Goal: Use online tool/utility: Utilize a website feature to perform a specific function

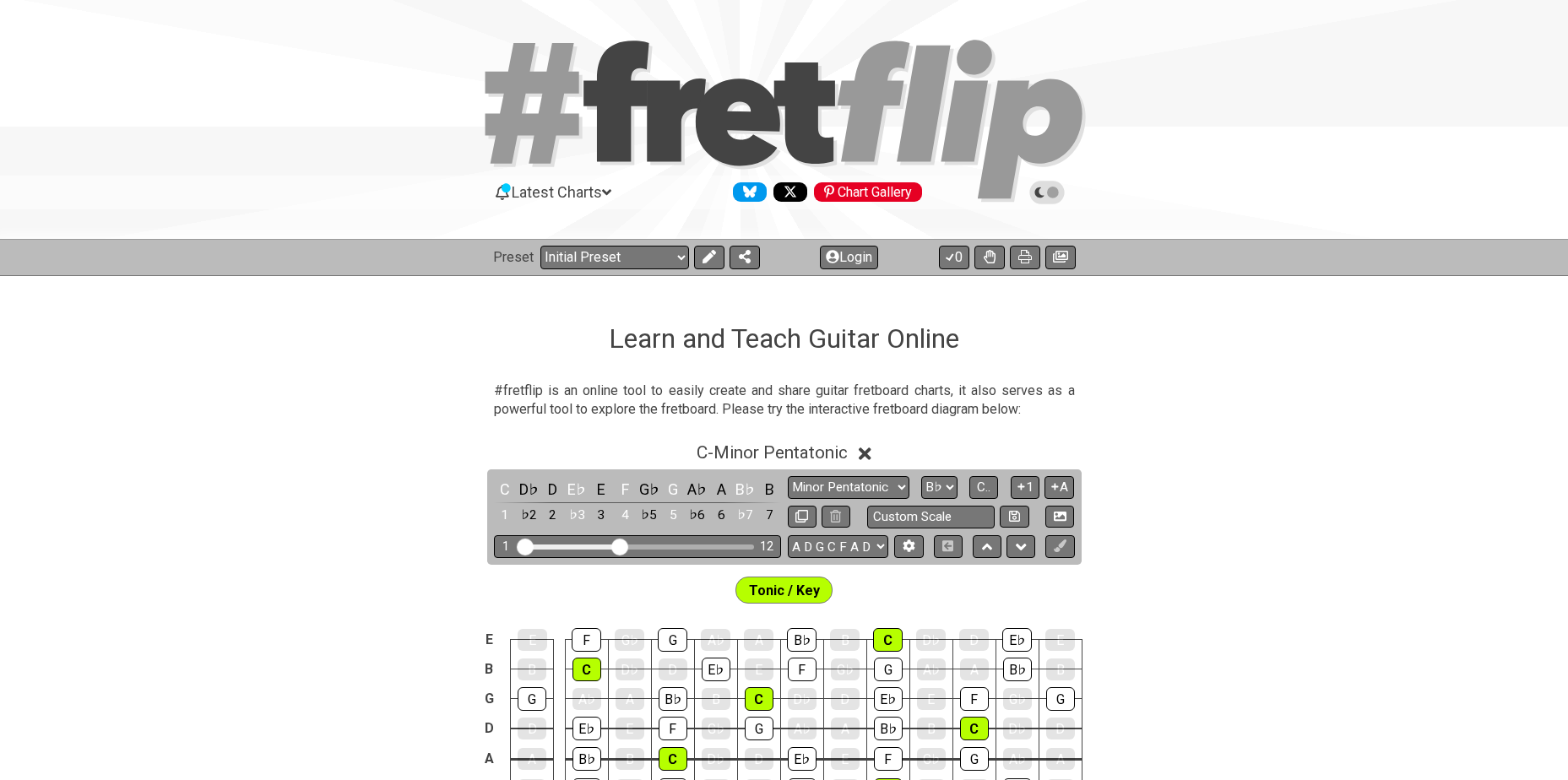
select select "Major / [PERSON_NAME]"
select select "Bb"
select select "A D G C F A D"
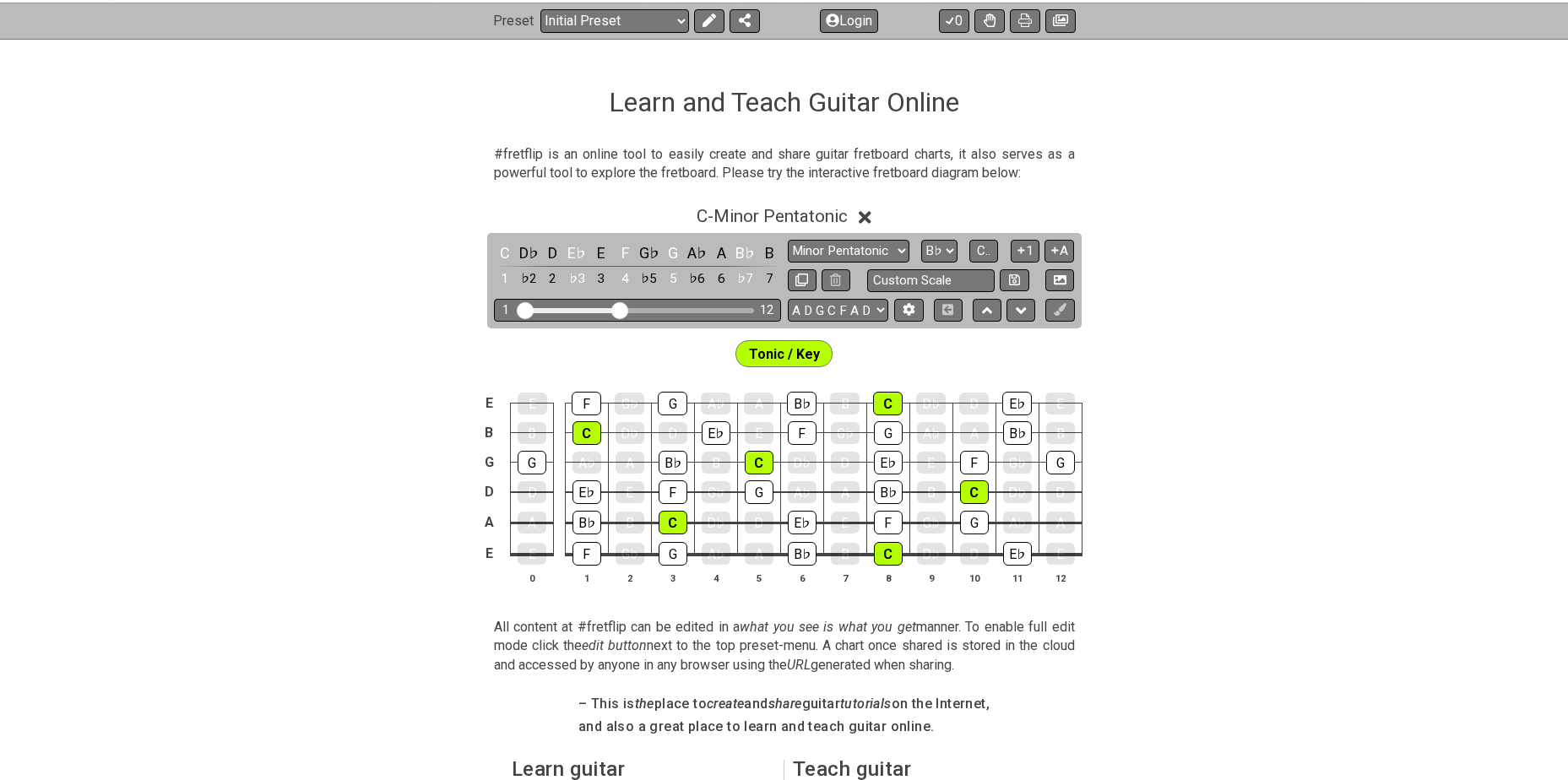
scroll to position [197, 0]
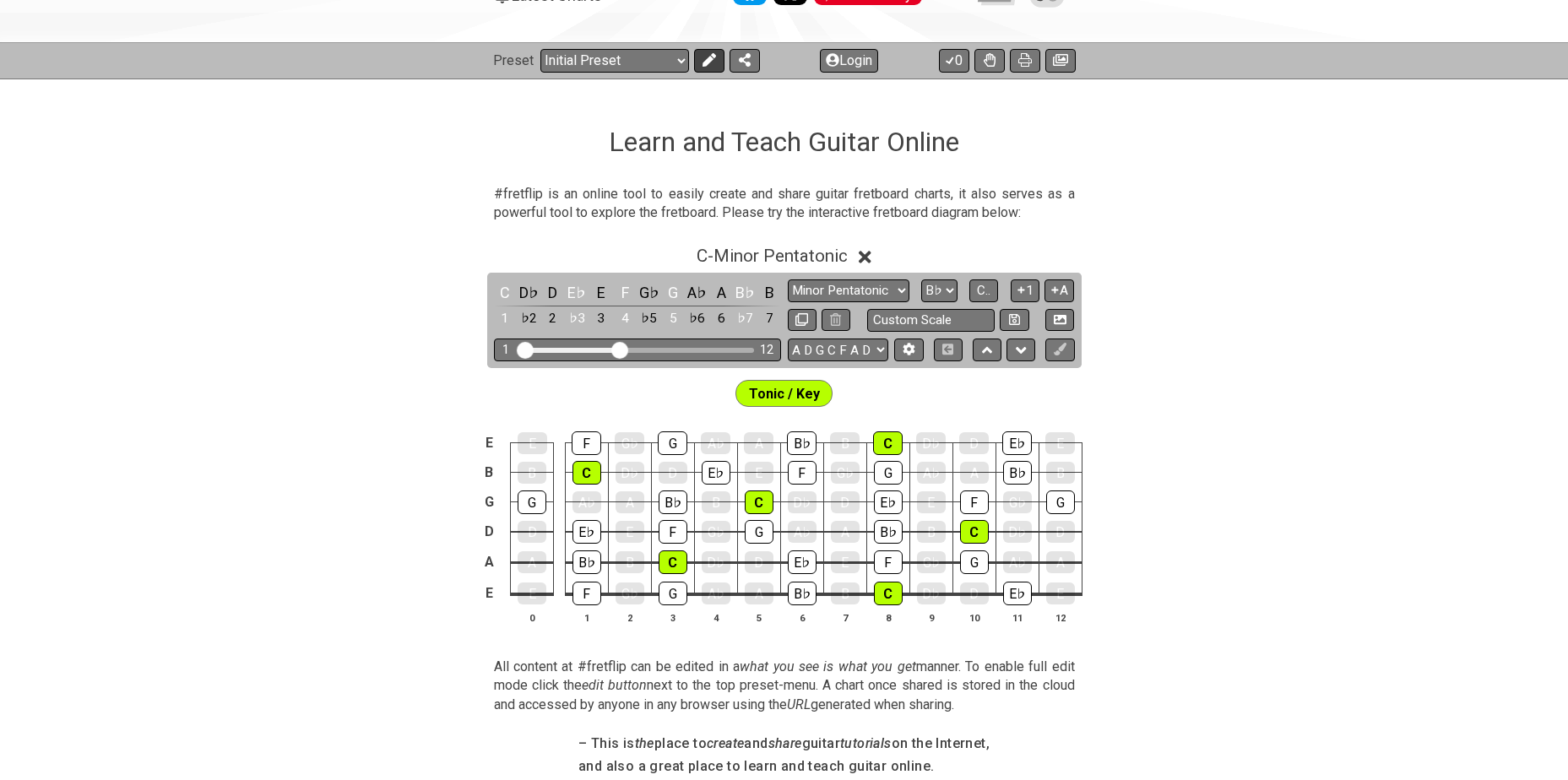
click at [700, 51] on button at bounding box center [709, 61] width 31 height 24
select select "Minor Pentatonic"
select select "C"
select select "E A D G B E"
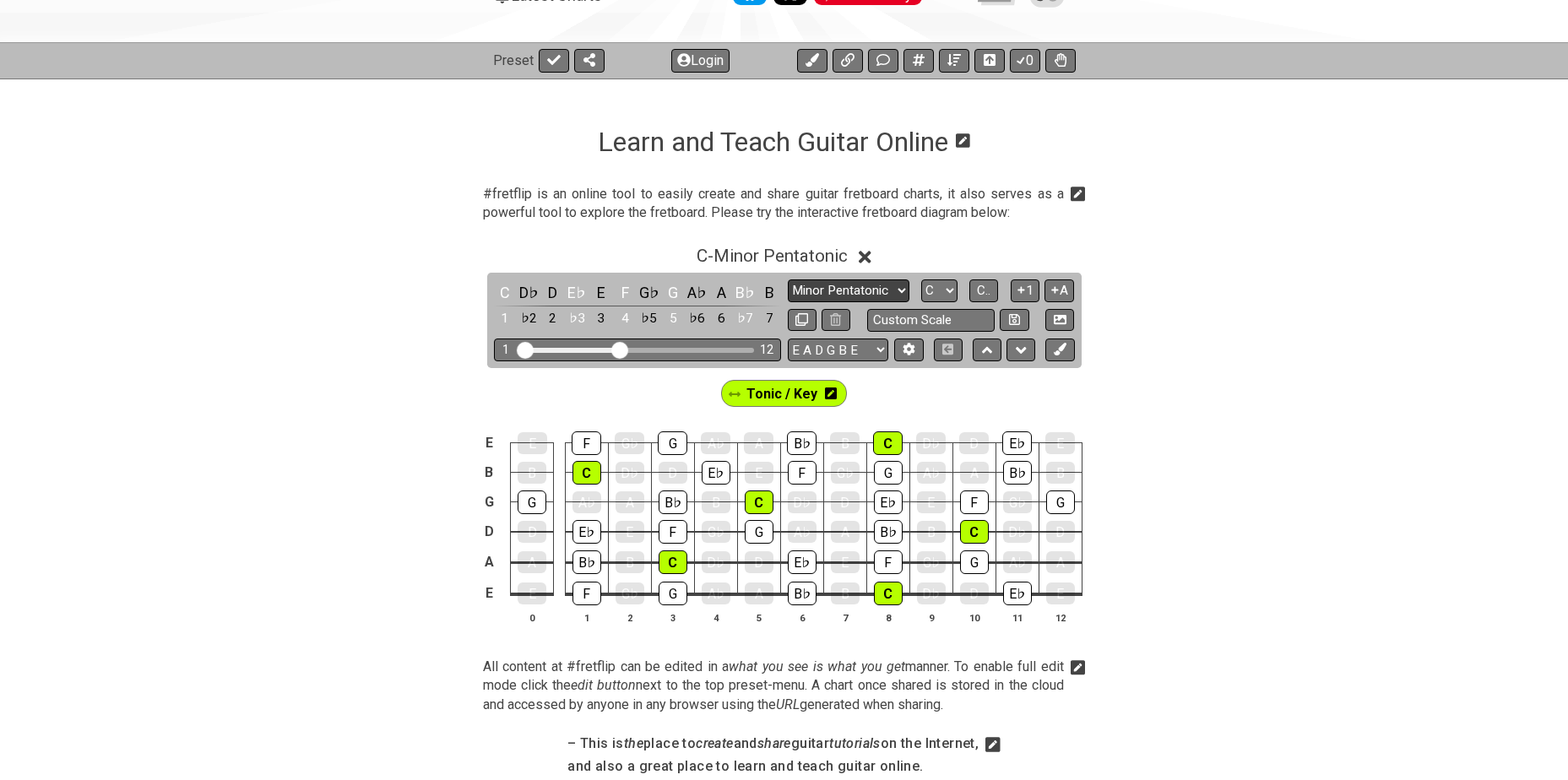
click at [872, 291] on select "Minor Pentatonic Click to edit Minor Pentatonic Major Pentatonic Minor Blues Ma…" at bounding box center [848, 290] width 122 height 23
select select "Major / [PERSON_NAME]"
click at [788, 279] on select "Minor Pentatonic Click to edit Minor Pentatonic Major Pentatonic Minor Blues Ma…" at bounding box center [848, 290] width 122 height 23
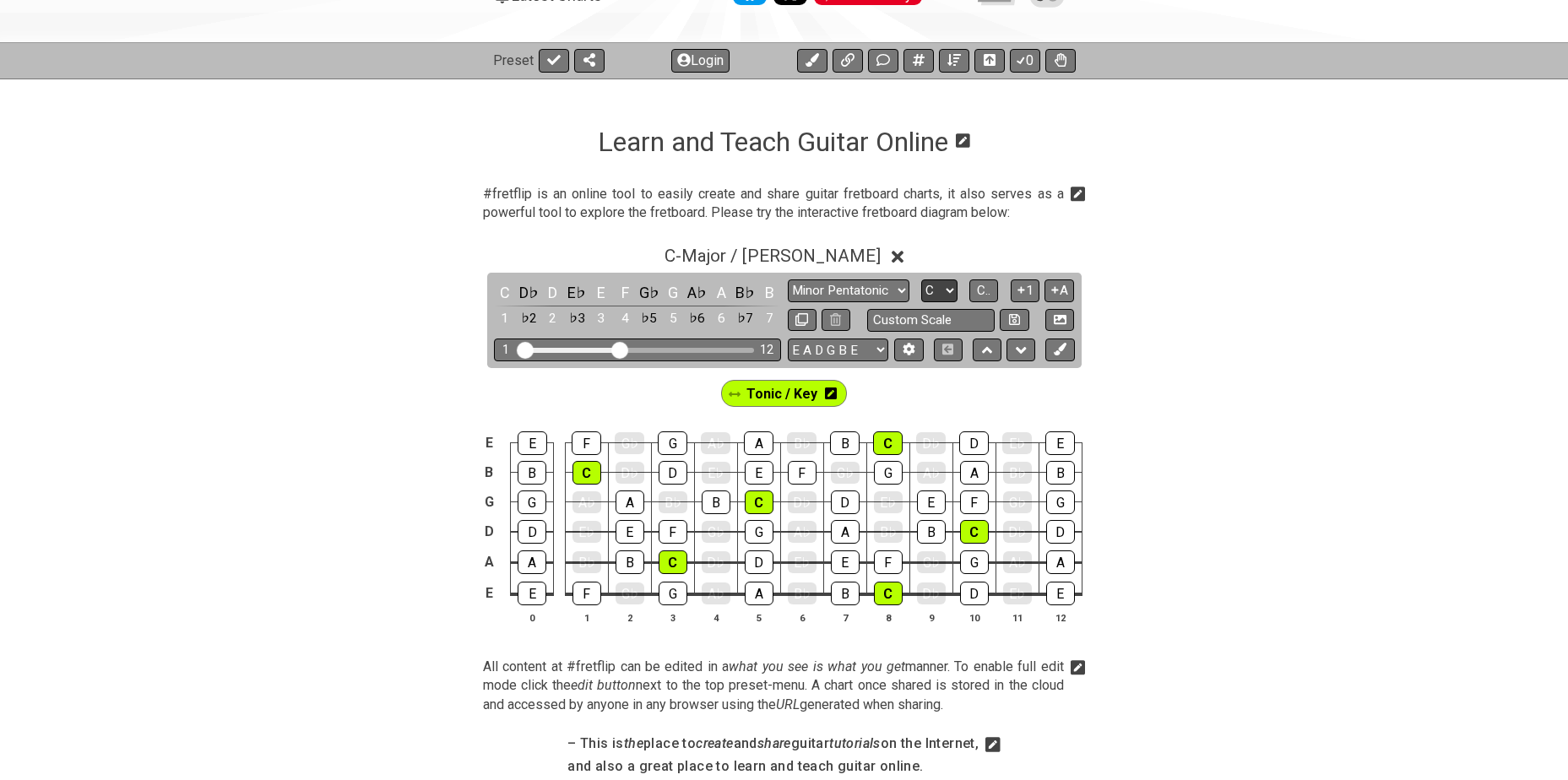
click at [942, 286] on select "A♭ A A♯ B♭ B C C♯ D♭ D D♯ E♭ E F F♯ G♭ G G♯" at bounding box center [939, 290] width 37 height 23
select select "Bb"
click at [922, 279] on select "A♭ A A♯ B♭ B C C♯ D♭ D D♯ E♭ E F F♯ G♭ G G♯" at bounding box center [939, 290] width 37 height 23
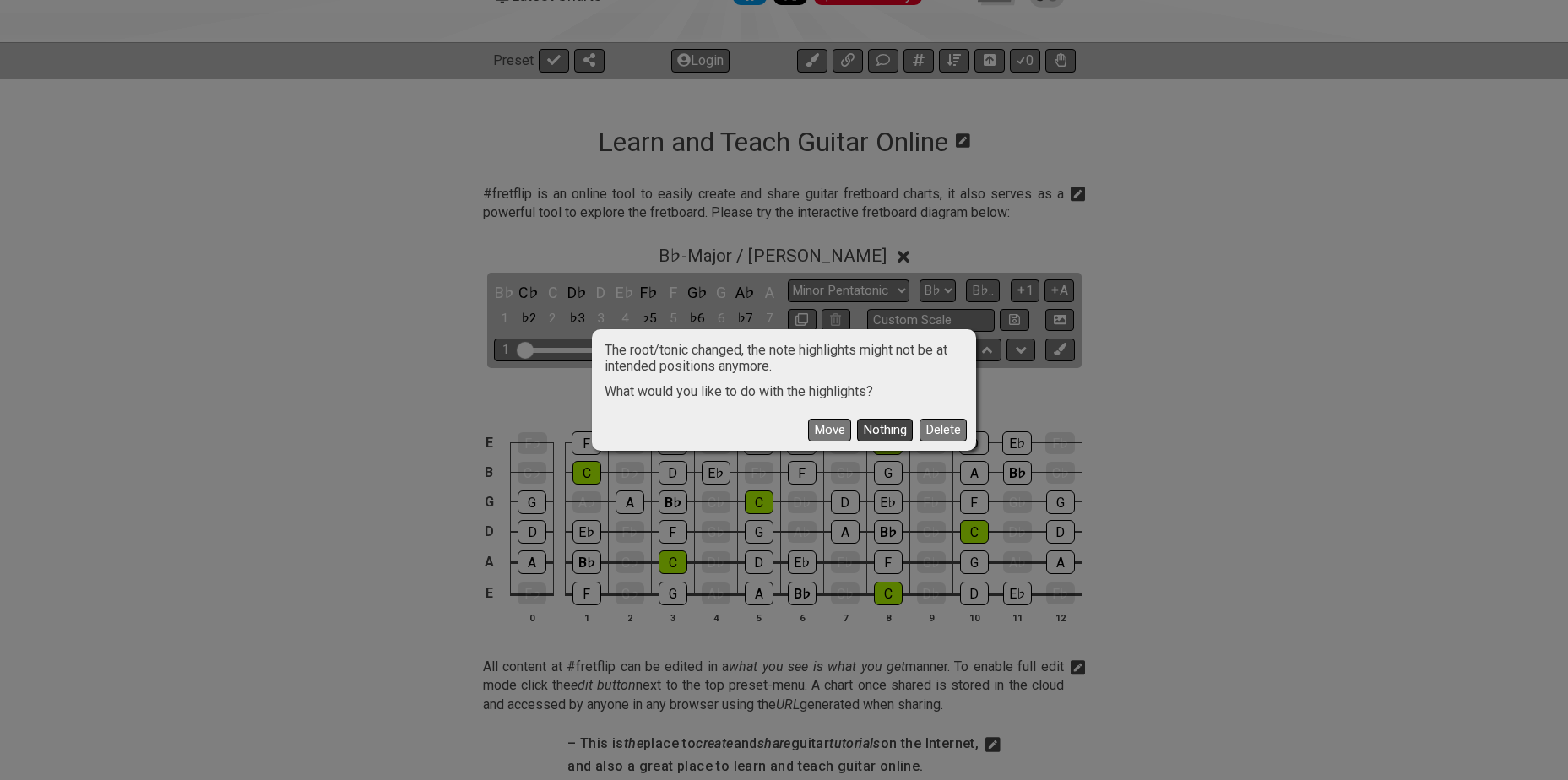
click at [882, 431] on button "Nothing" at bounding box center [884, 430] width 55 height 23
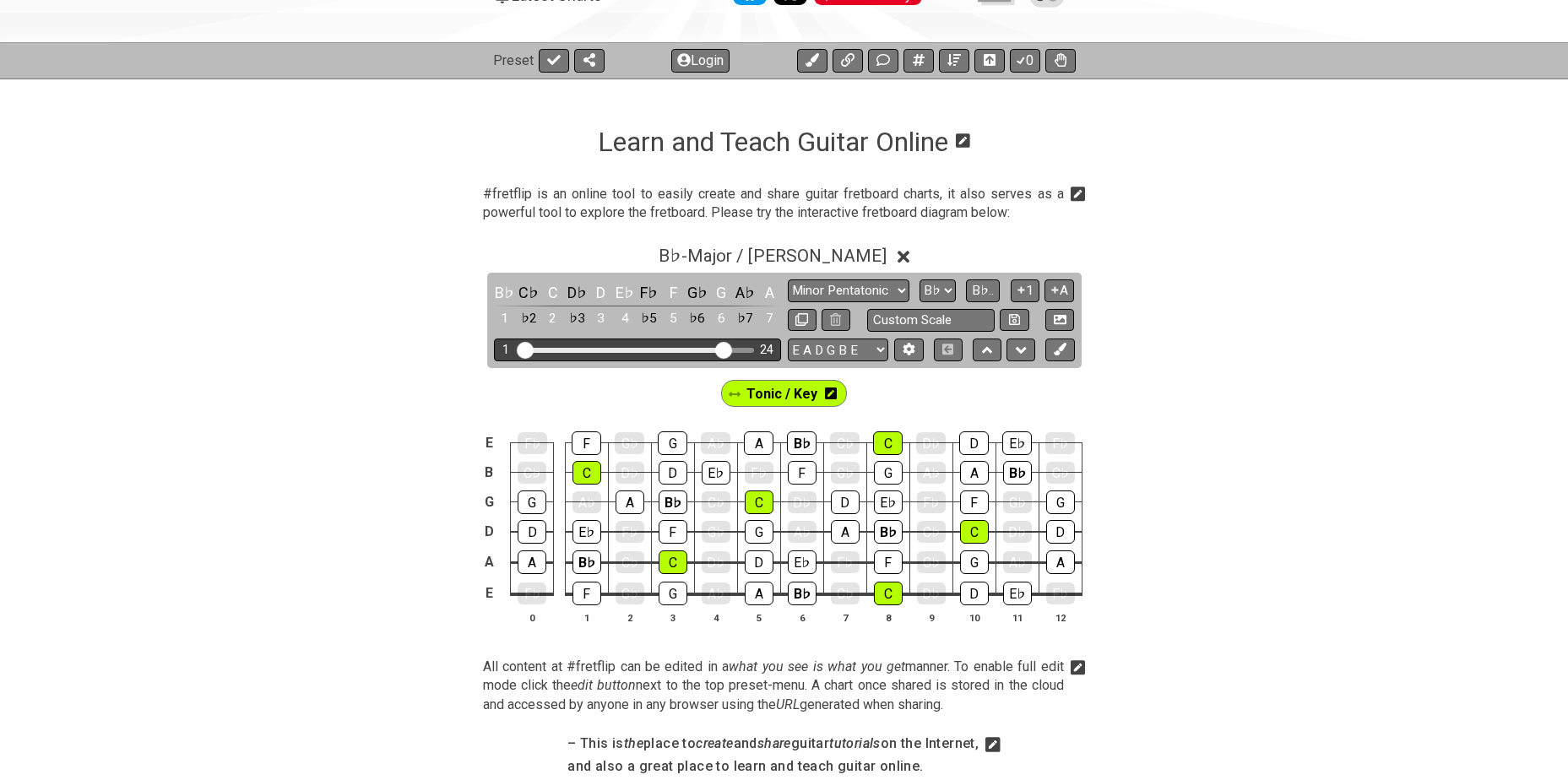
drag, startPoint x: 623, startPoint y: 351, endPoint x: 721, endPoint y: 351, distance: 98.0
click at [721, 349] on input "Visible fret range" at bounding box center [638, 349] width 240 height 0
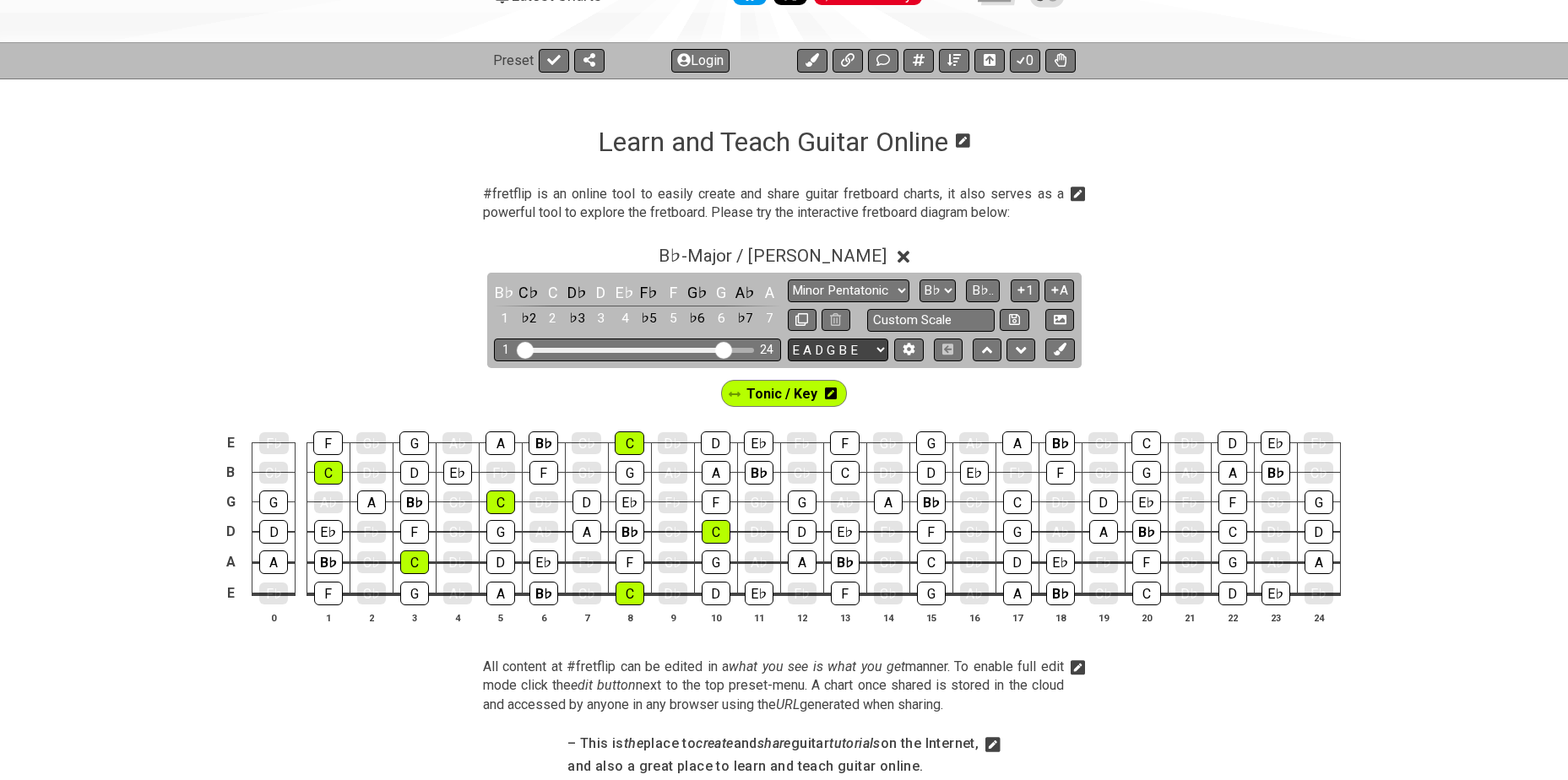
click at [855, 348] on select "E A D G B E E A D G B E E A D G B E B E A D F♯ B A D G C E A D A D G B E E♭ A♭ …" at bounding box center [838, 350] width 101 height 23
select select "A D G C F A D"
click at [788, 339] on select "E A D G B E E A D G B E E A D G B E B E A D F♯ B A D G C E A D A D G B E E♭ A♭ …" at bounding box center [838, 350] width 101 height 23
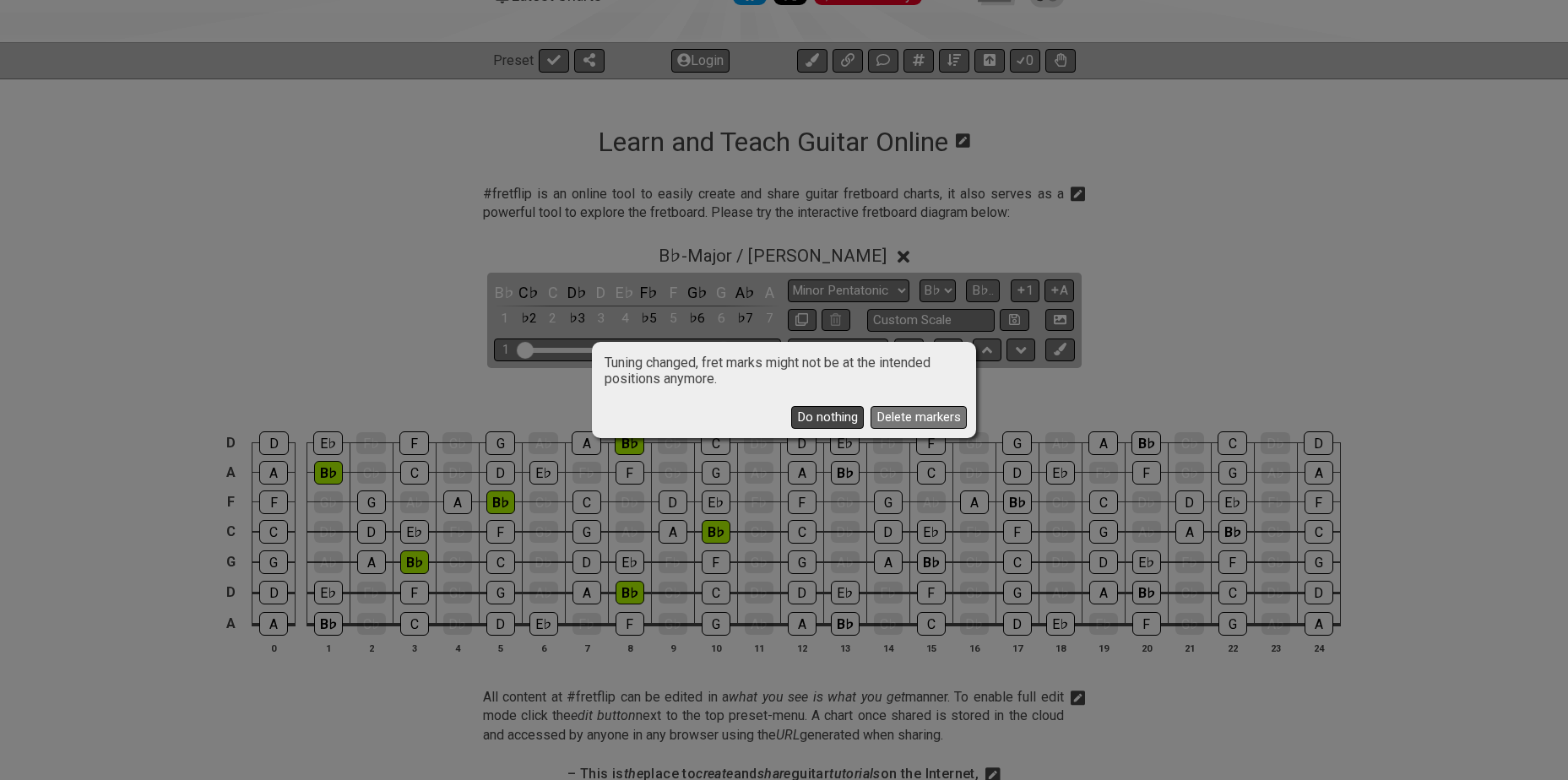
click at [840, 410] on button "Do nothing" at bounding box center [827, 417] width 72 height 23
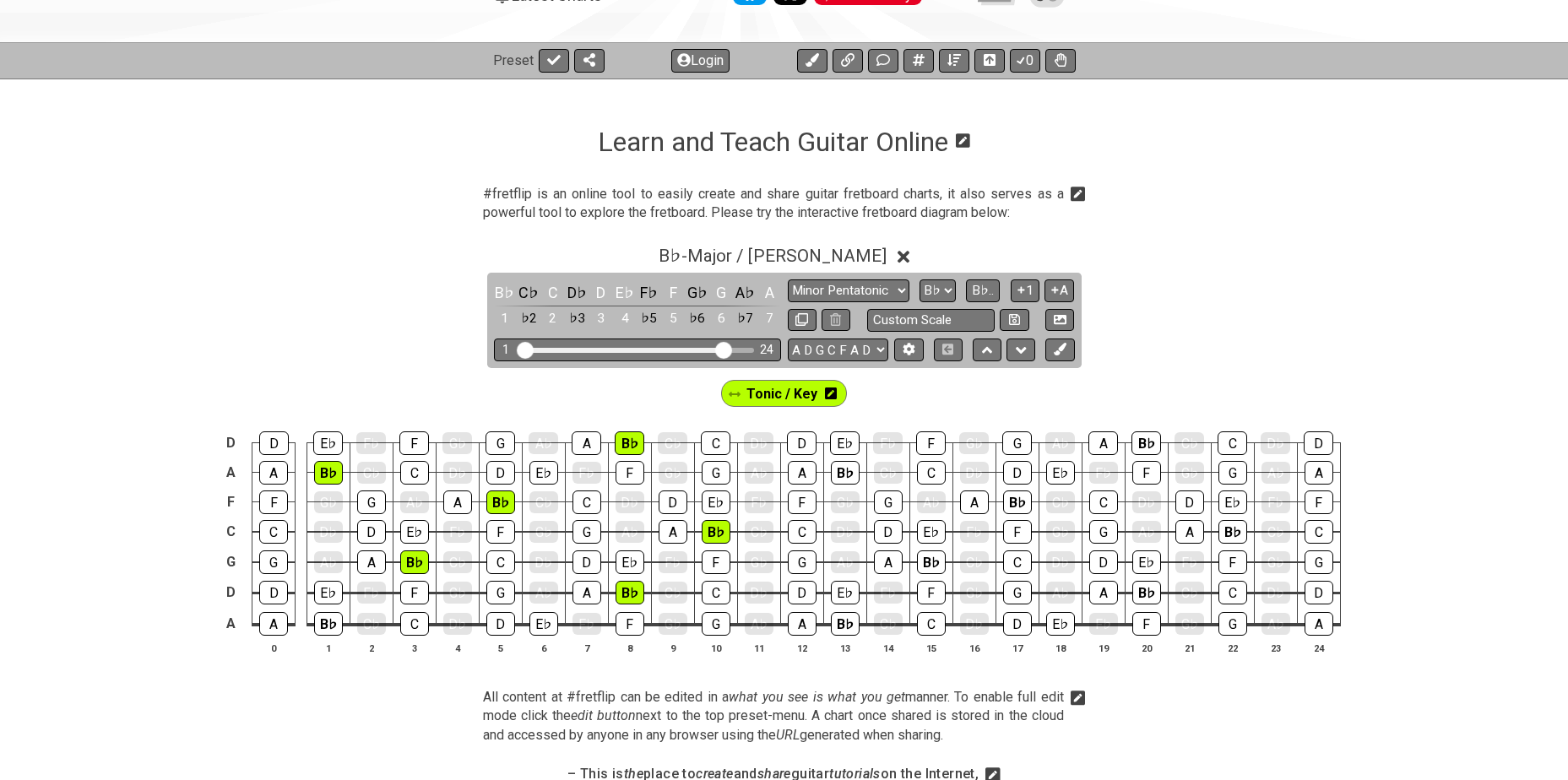
click at [830, 393] on icon at bounding box center [831, 393] width 12 height 14
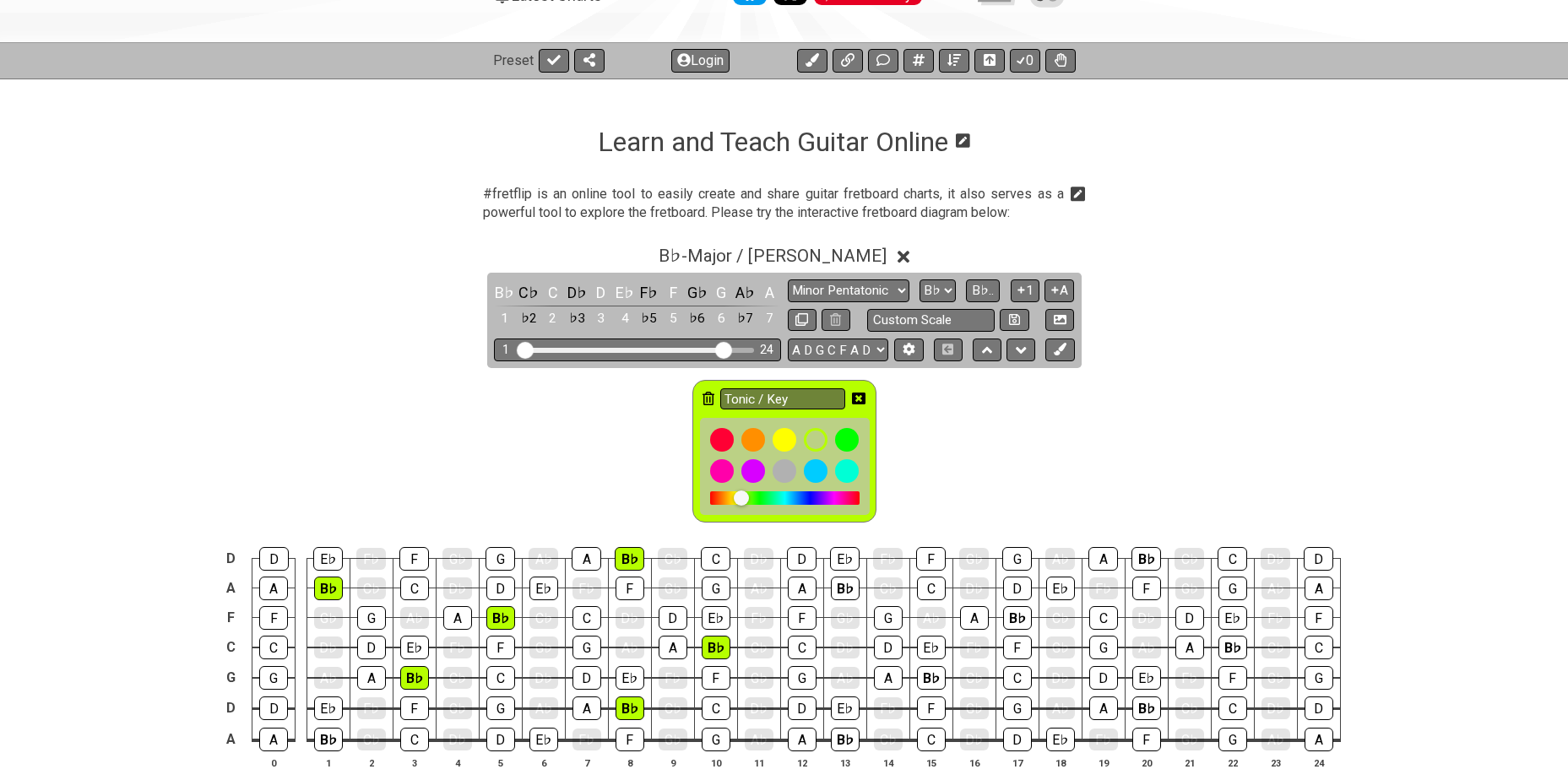
click at [704, 393] on icon at bounding box center [709, 399] width 12 height 14
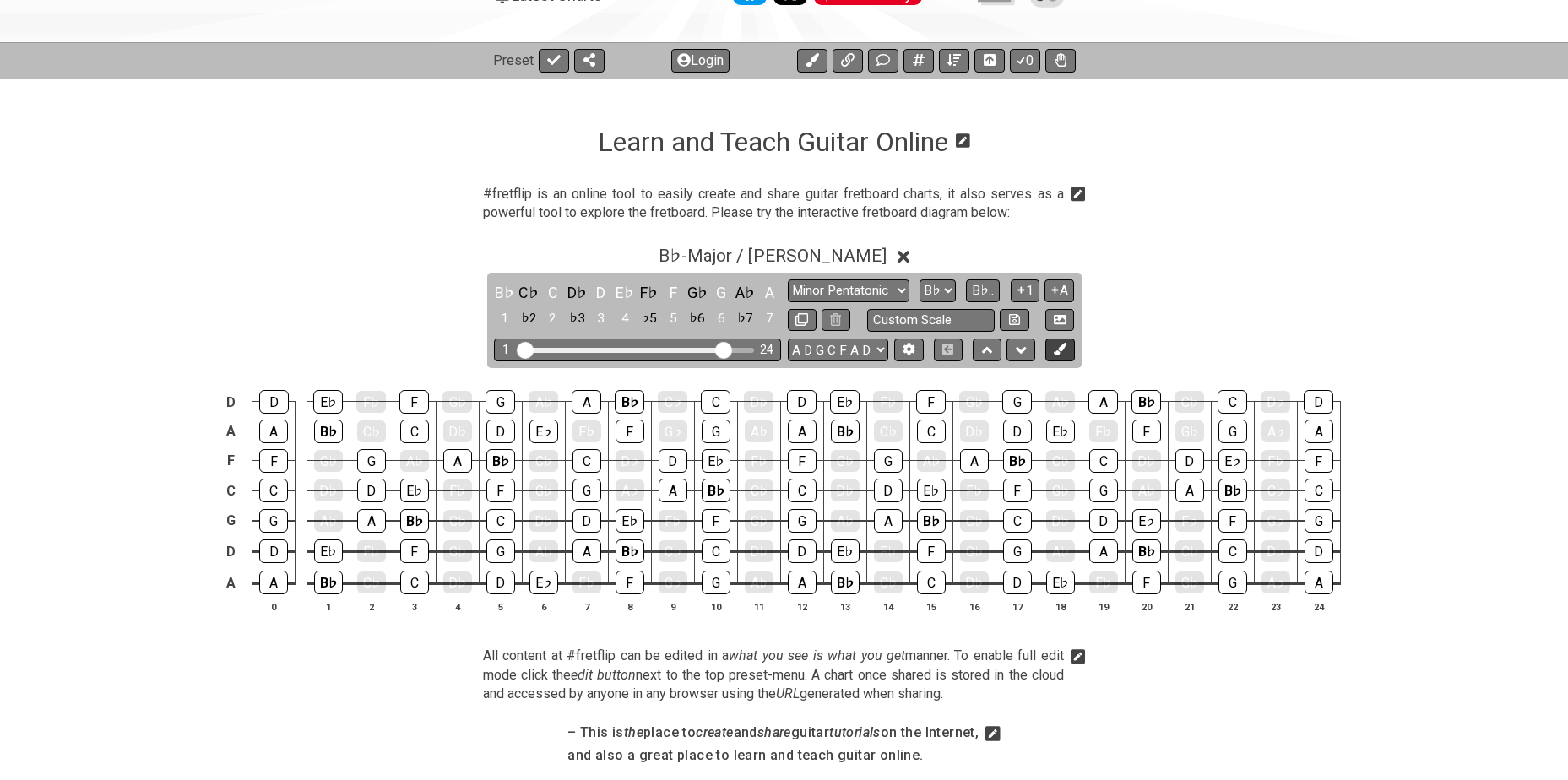
click at [1056, 348] on icon at bounding box center [1060, 349] width 13 height 13
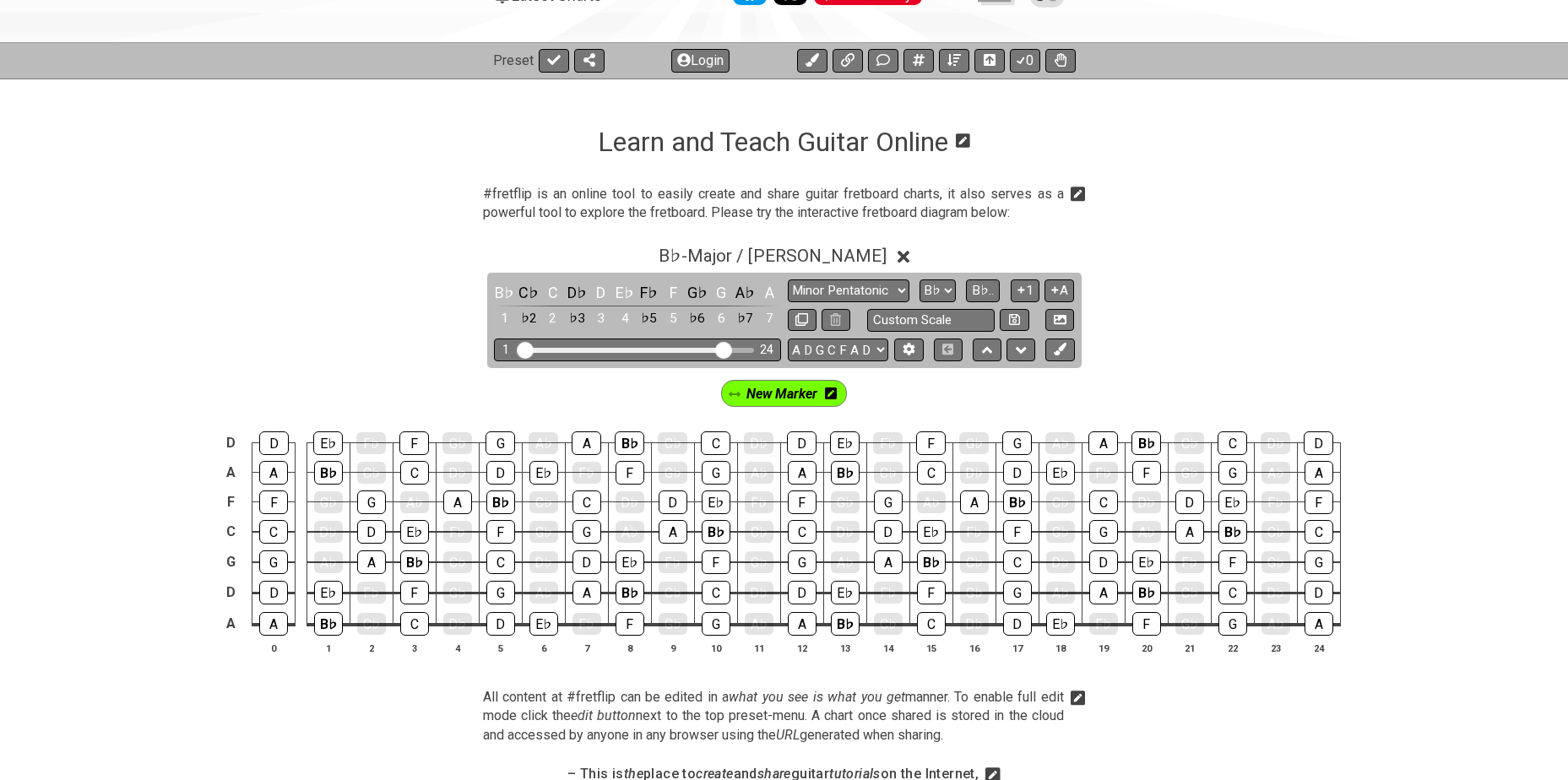
click at [831, 391] on icon at bounding box center [831, 393] width 12 height 12
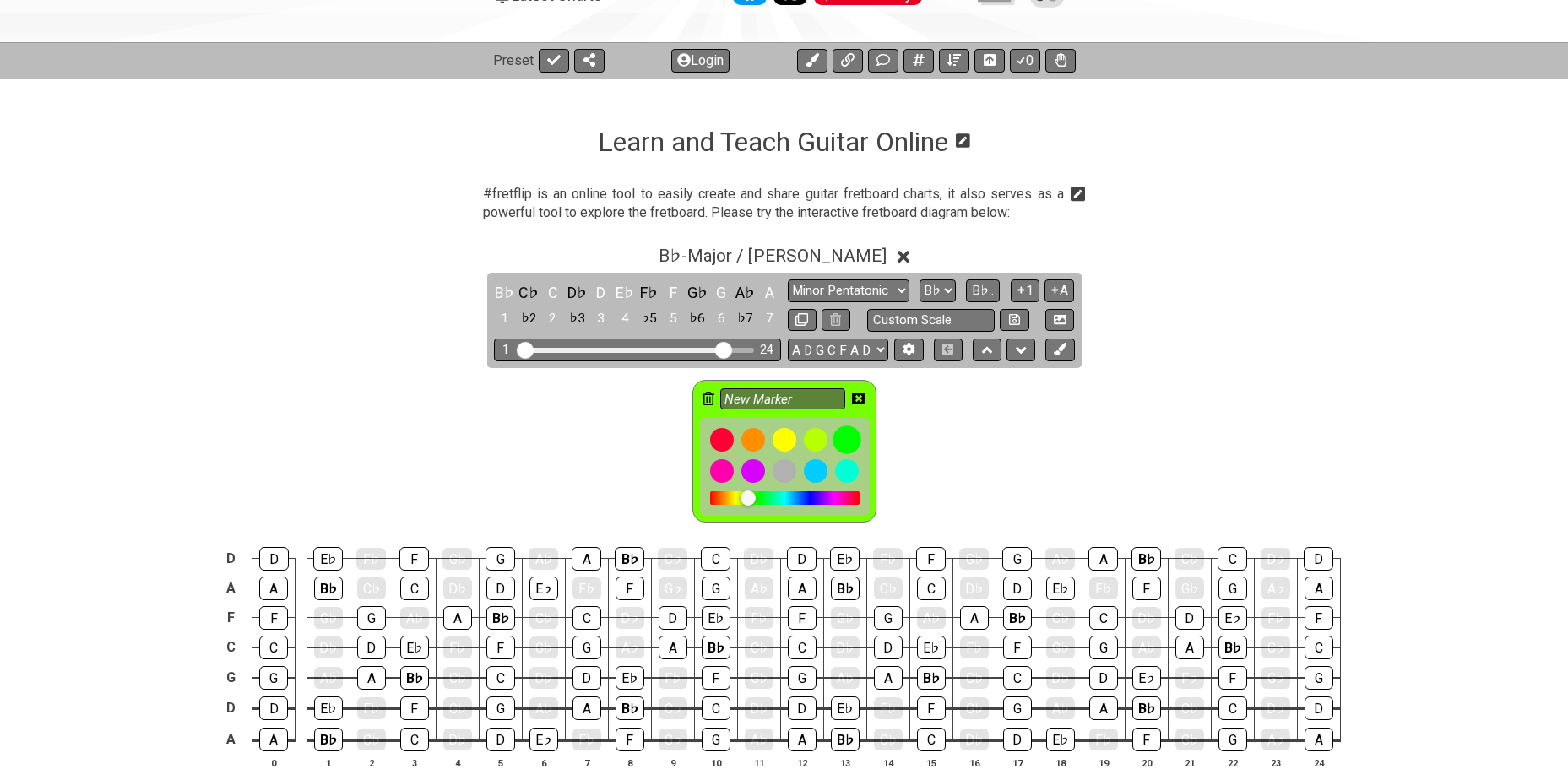
click at [852, 440] on div at bounding box center [847, 440] width 29 height 29
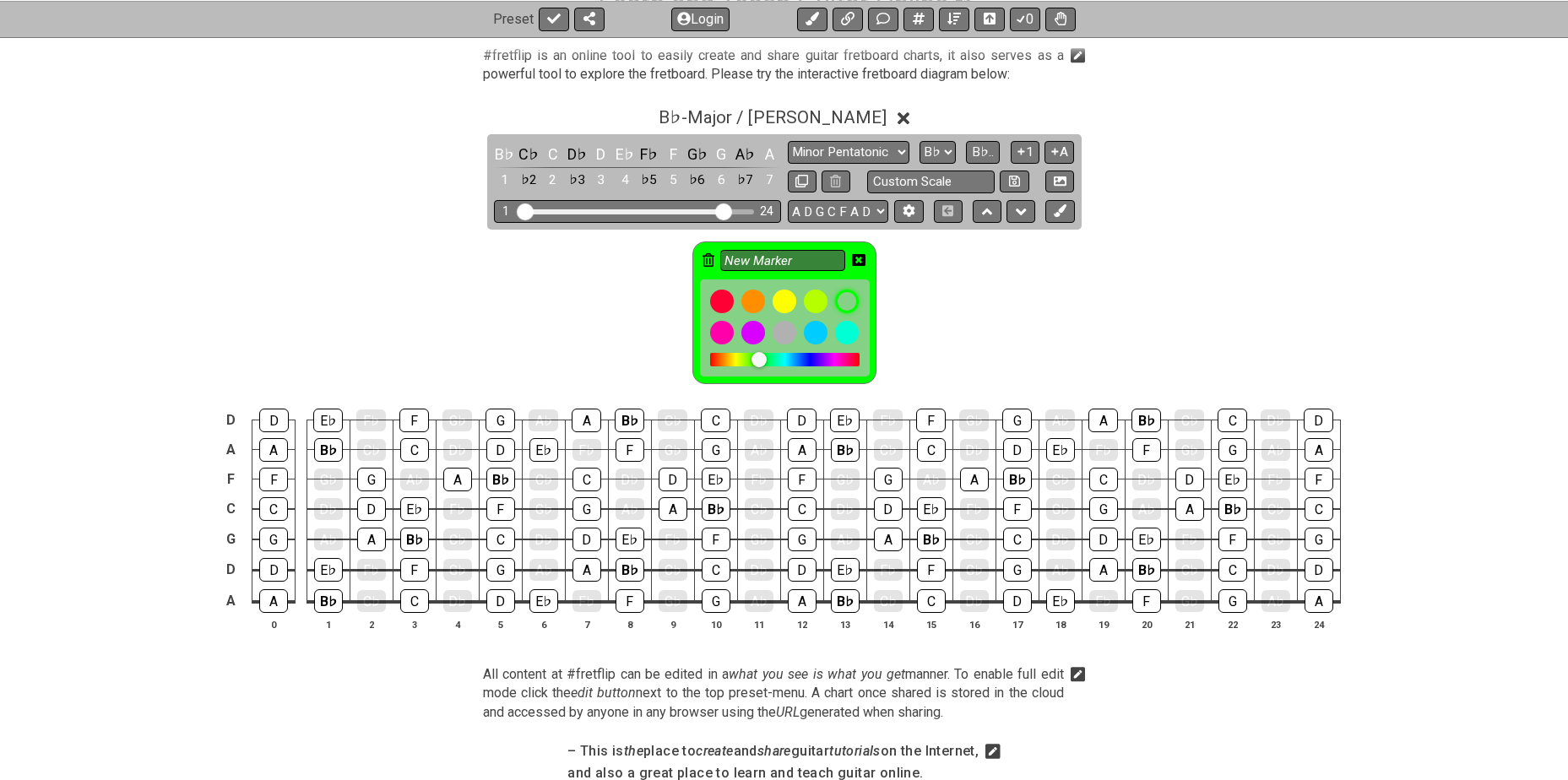
scroll to position [338, 0]
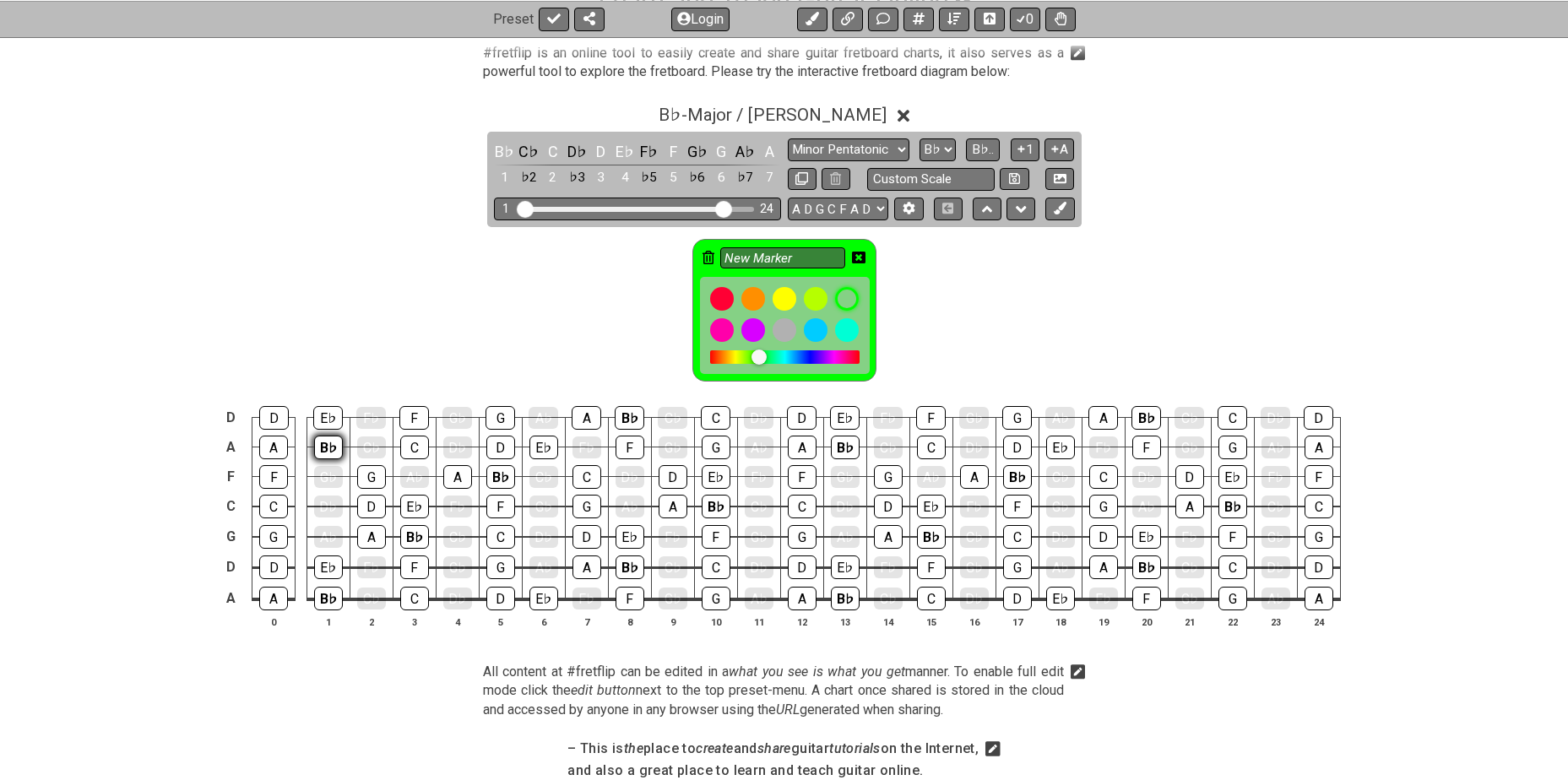
click at [325, 444] on div "B♭" at bounding box center [329, 448] width 29 height 24
click at [330, 598] on div "B♭" at bounding box center [329, 599] width 29 height 24
click at [410, 531] on div "B♭" at bounding box center [415, 537] width 29 height 24
click at [497, 476] on div "B♭" at bounding box center [501, 477] width 29 height 24
click at [629, 565] on div "B♭" at bounding box center [630, 567] width 29 height 24
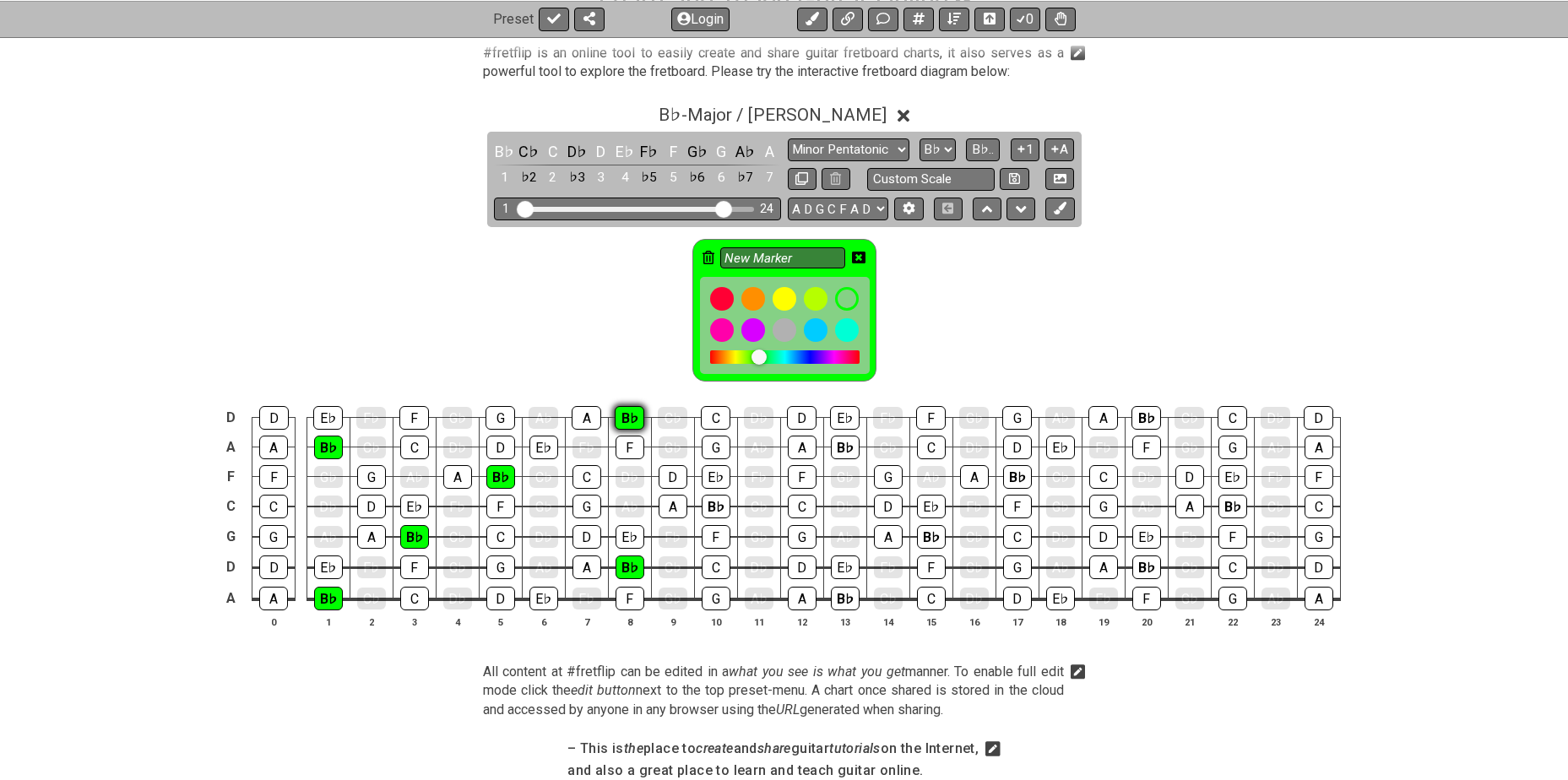
click at [621, 417] on div "B♭" at bounding box center [629, 418] width 30 height 24
click at [713, 506] on div "B♭" at bounding box center [716, 507] width 29 height 24
click at [840, 594] on div "B♭" at bounding box center [846, 599] width 29 height 24
click at [840, 450] on div "B♭" at bounding box center [846, 448] width 29 height 24
click at [930, 538] on div "B♭" at bounding box center [932, 537] width 29 height 24
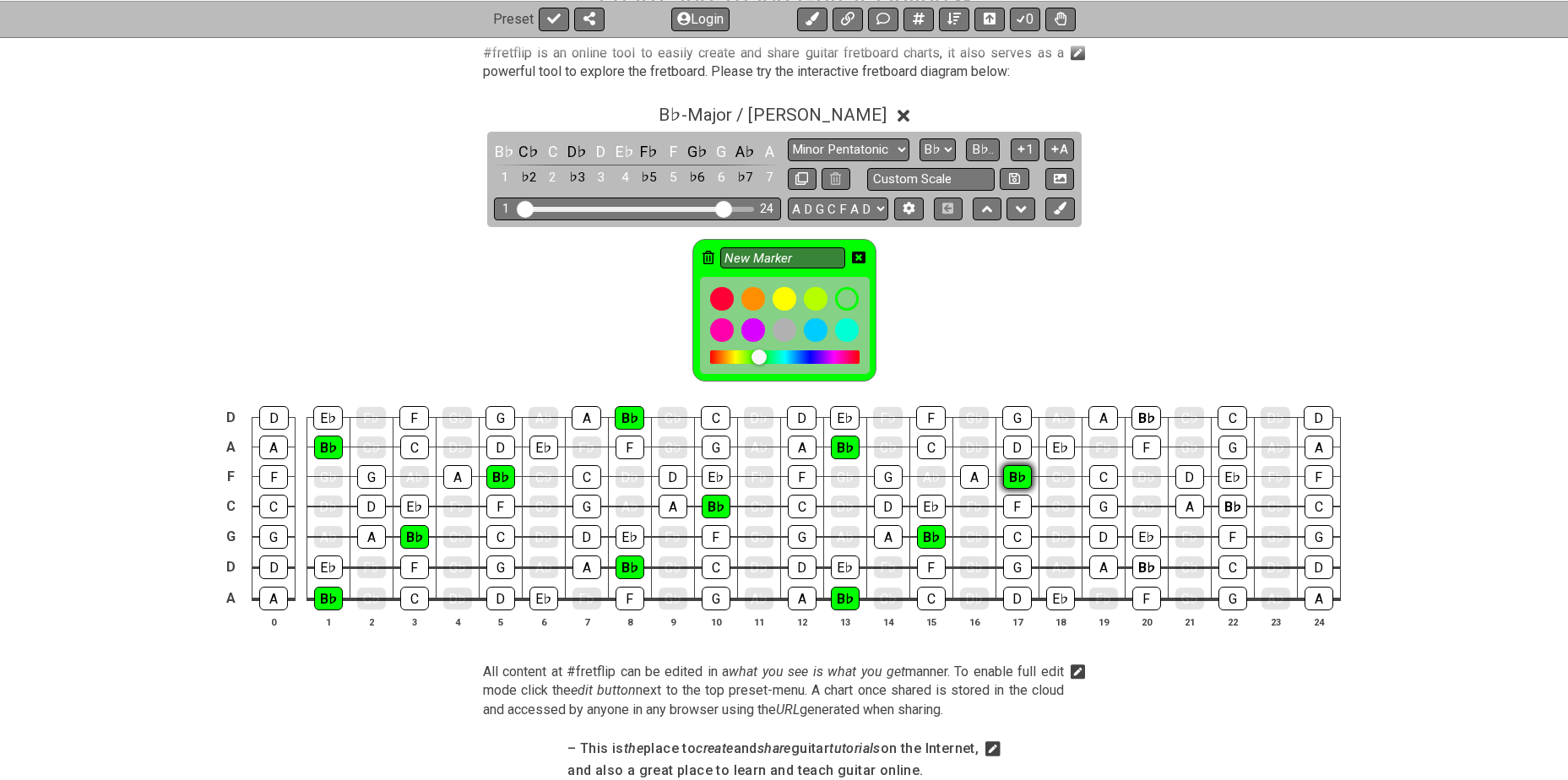
click at [1013, 476] on div "B♭" at bounding box center [1018, 477] width 29 height 24
click at [1149, 568] on div "B♭" at bounding box center [1147, 567] width 29 height 24
click at [1147, 419] on div "B♭" at bounding box center [1146, 418] width 30 height 24
click at [1227, 509] on div "B♭" at bounding box center [1233, 507] width 29 height 24
click at [858, 257] on icon at bounding box center [859, 258] width 14 height 14
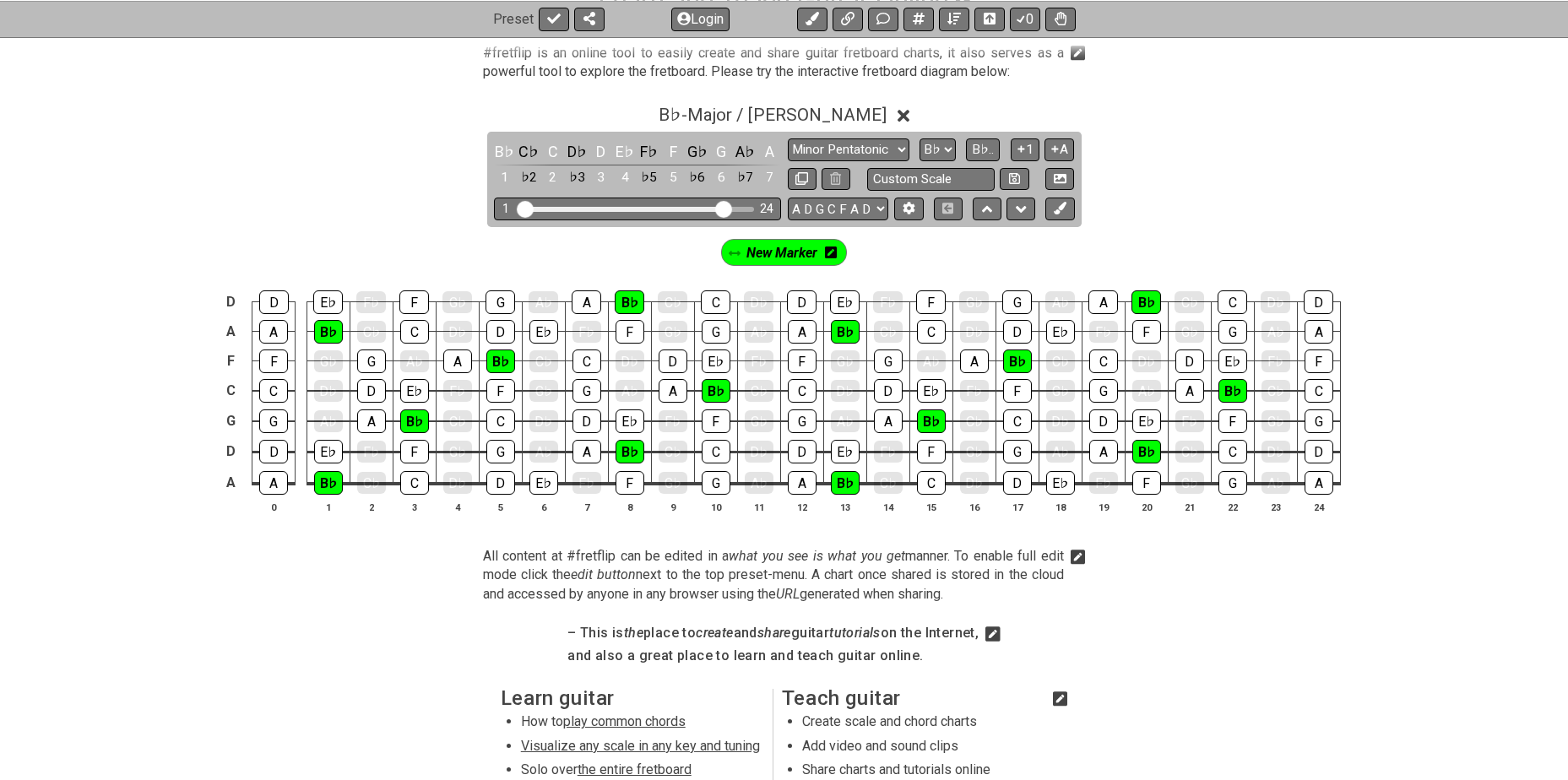
scroll to position [365, 0]
